Goal: Communication & Community: Answer question/provide support

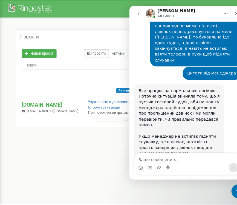
scroll to position [4347, 0]
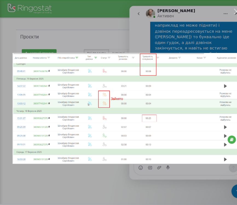
scroll to position [0, 0]
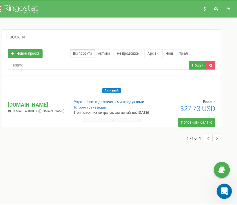
click at [225, 194] on div "Открыть службу сообщений Intercom" at bounding box center [223, 190] width 18 height 18
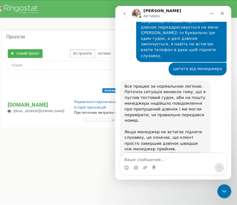
scroll to position [4351, 0]
drag, startPoint x: 173, startPoint y: 107, endPoint x: 116, endPoint y: 106, distance: 56.5
copy div "[EMAIL_ADDRESS][DOMAIN_NAME]"
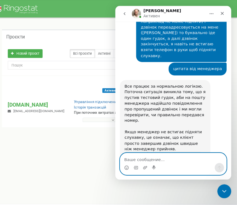
click at [134, 149] on textarea "Ваше сообщение..." at bounding box center [170, 149] width 100 height 9
paste textarea "[EMAIL_ADDRESS][DOMAIN_NAME]"
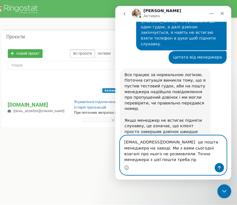
scroll to position [4367, 0]
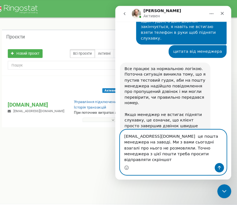
type textarea "[EMAIL_ADDRESS][DOMAIN_NAME] це пошта менеджера на заводі. Ми з вами сьогодні в…"
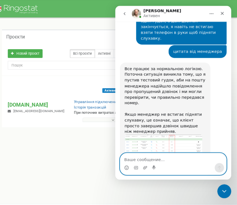
scroll to position [4394, 0]
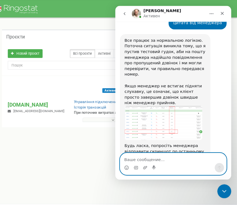
click at [143, 150] on textarea "Ваше сообщение..." at bounding box center [170, 149] width 100 height 9
